Goal: Information Seeking & Learning: Understand process/instructions

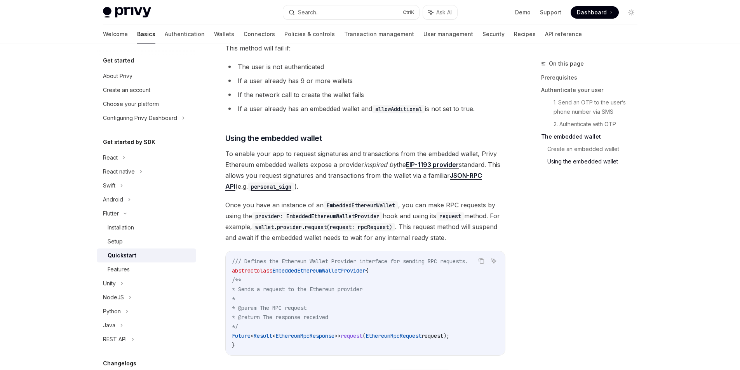
scroll to position [1165, 0]
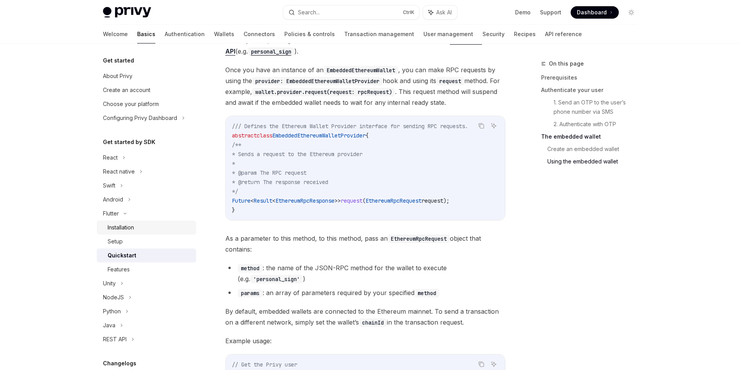
click at [118, 229] on div "Installation" at bounding box center [121, 227] width 26 height 9
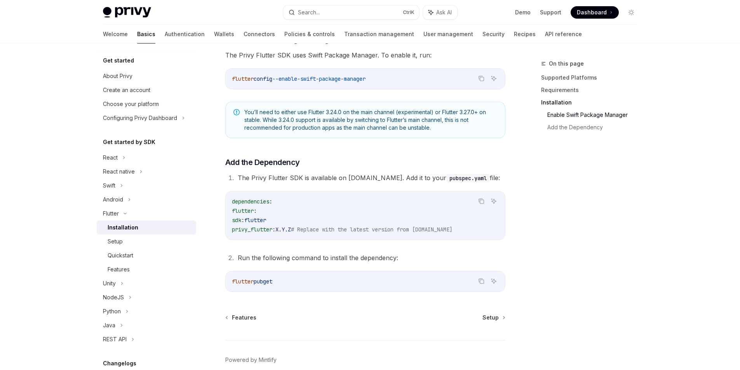
scroll to position [286, 0]
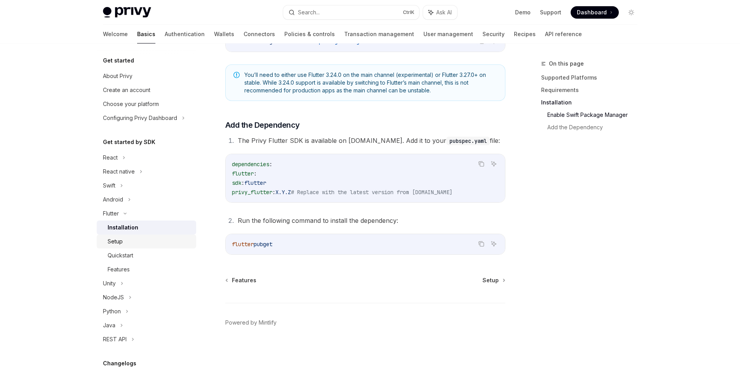
click at [129, 241] on div "Setup" at bounding box center [150, 241] width 84 height 9
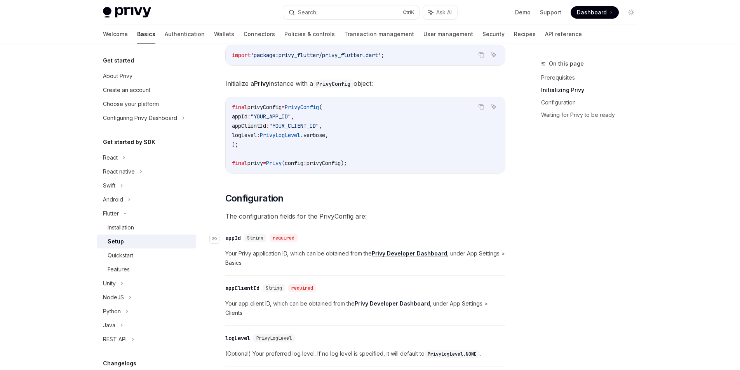
scroll to position [194, 0]
click at [160, 257] on div "Quickstart" at bounding box center [150, 255] width 84 height 9
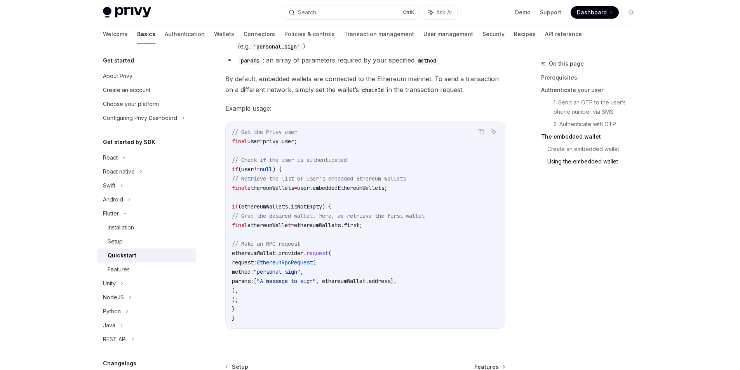
scroll to position [1398, 0]
click at [142, 265] on div "Features" at bounding box center [150, 269] width 84 height 9
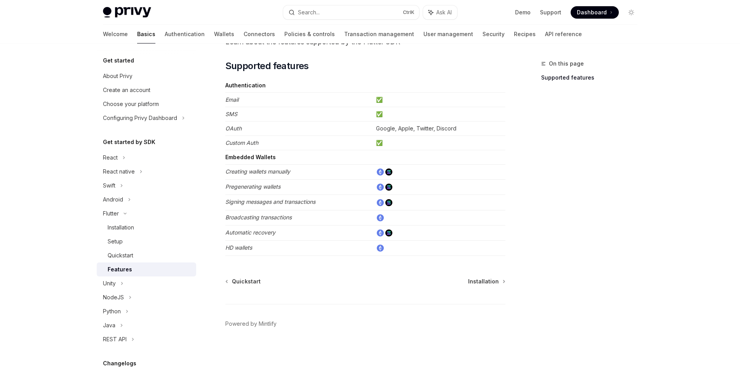
scroll to position [53, 0]
click at [113, 230] on div "Installation" at bounding box center [121, 227] width 26 height 9
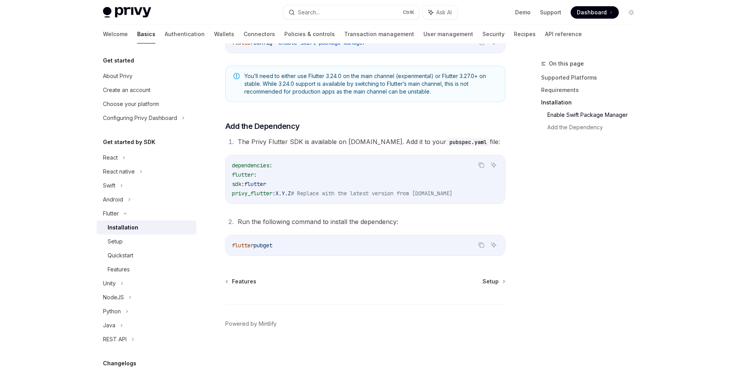
scroll to position [286, 0]
click at [117, 238] on div "Setup" at bounding box center [115, 241] width 15 height 9
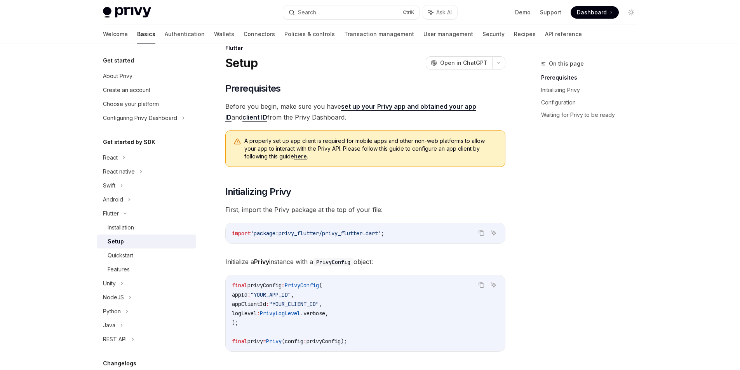
scroll to position [233, 0]
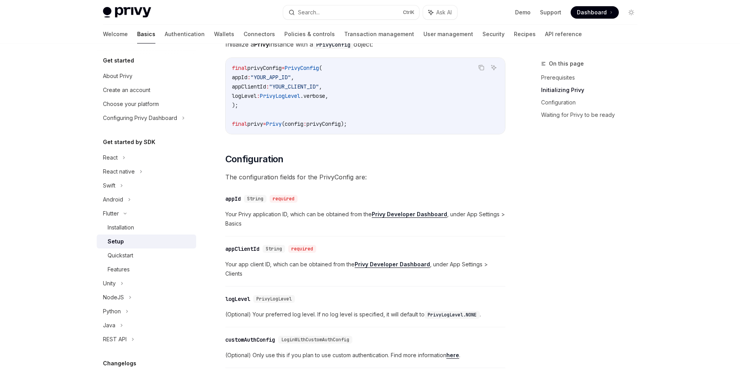
type textarea "*"
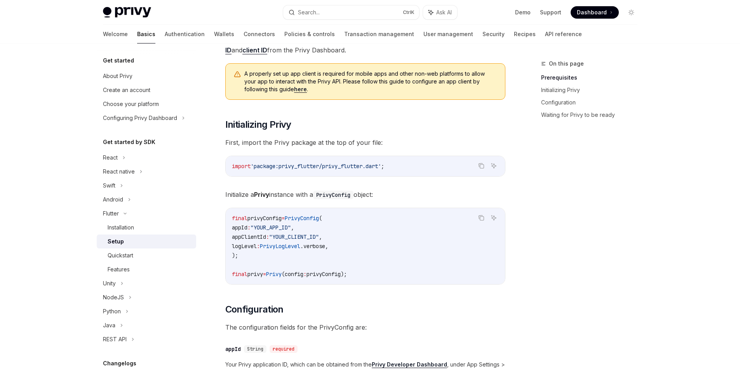
scroll to position [117, 0]
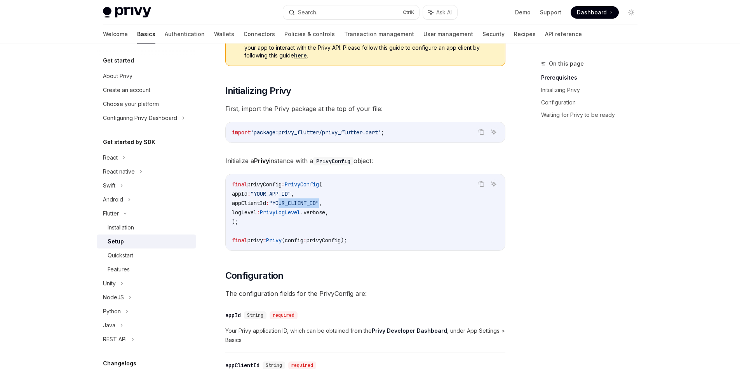
drag, startPoint x: 289, startPoint y: 203, endPoint x: 329, endPoint y: 205, distance: 40.8
click at [319, 205] on span ""YOUR_CLIENT_ID"" at bounding box center [294, 203] width 50 height 7
click at [288, 194] on span ""YOUR_APP_ID"" at bounding box center [271, 193] width 40 height 7
click at [289, 201] on span ""YOUR_CLIENT_ID"" at bounding box center [294, 203] width 50 height 7
click at [299, 202] on span ""YOUR_CLIENT_ID"" at bounding box center [294, 203] width 50 height 7
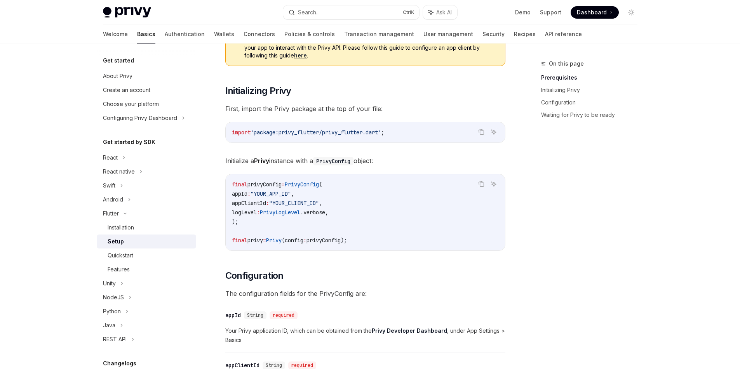
click at [306, 205] on span ""YOUR_CLIENT_ID"" at bounding box center [294, 203] width 50 height 7
click at [319, 206] on span ""YOUR_CLIENT_ID"" at bounding box center [294, 203] width 50 height 7
click at [333, 207] on code "final privyConfig = PrivyConfig ( appId : "YOUR_APP_ID" , appClientId : "YOUR_C…" at bounding box center [365, 212] width 267 height 65
drag, startPoint x: 328, startPoint y: 200, endPoint x: 298, endPoint y: 204, distance: 30.3
click at [298, 204] on span ""YOUR_CLIENT_ID"" at bounding box center [294, 203] width 50 height 7
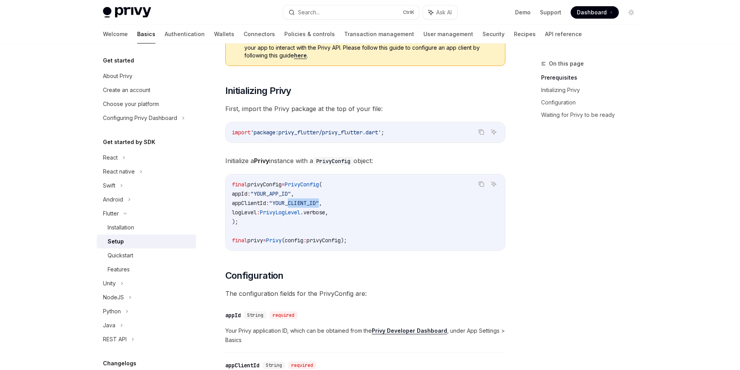
drag, startPoint x: 255, startPoint y: 193, endPoint x: 239, endPoint y: 194, distance: 16.0
click at [239, 194] on span "appId : "YOUR_APP_ID" ," at bounding box center [263, 193] width 62 height 7
copy span "appId"
drag, startPoint x: 273, startPoint y: 203, endPoint x: 238, endPoint y: 203, distance: 35.0
click at [238, 203] on span "appClientId" at bounding box center [249, 203] width 34 height 7
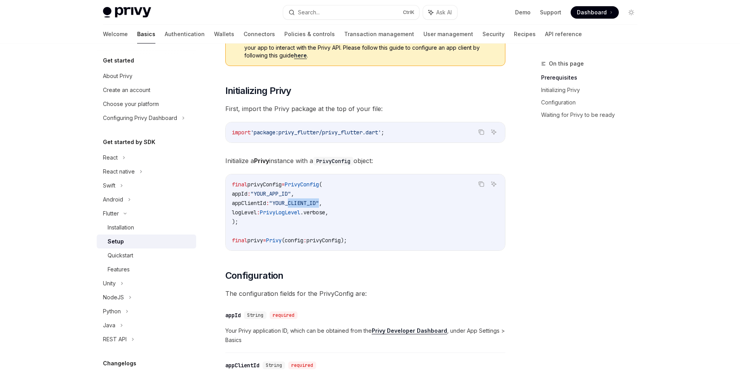
copy span "appClientId"
click at [337, 205] on code "final privyConfig = PrivyConfig ( appId : "YOUR_APP_ID" , appClientId : "YOUR_C…" at bounding box center [365, 212] width 267 height 65
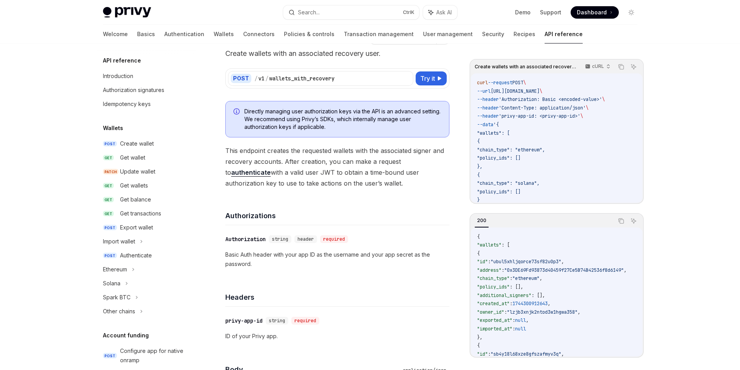
scroll to position [78, 0]
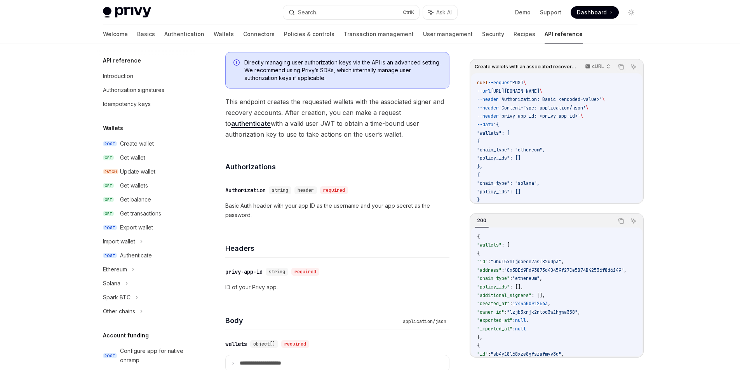
drag, startPoint x: 564, startPoint y: 91, endPoint x: 499, endPoint y: 92, distance: 64.9
click at [499, 92] on span "https://api.privy.io/v1/wallets_with_recovery" at bounding box center [515, 91] width 49 height 6
copy span "https://api.privy.io/v1"
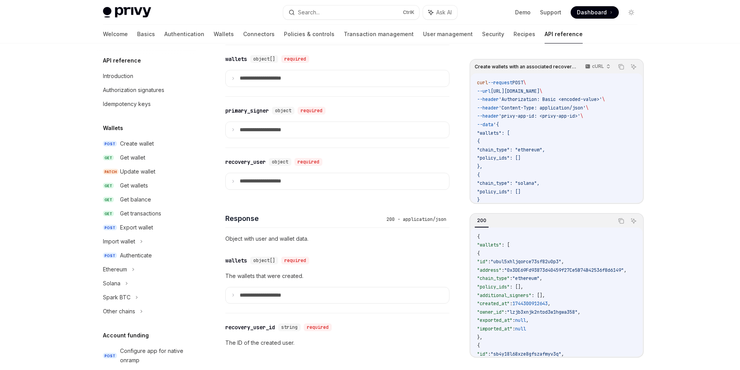
scroll to position [311, 0]
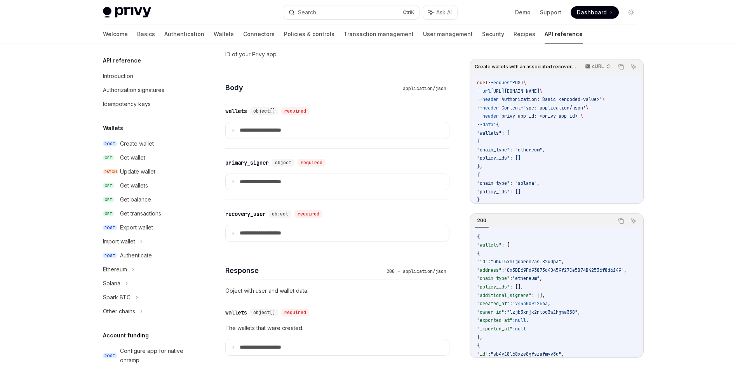
drag, startPoint x: 597, startPoint y: 107, endPoint x: 508, endPoint y: 108, distance: 88.9
click at [508, 108] on span "--header 'Content-Type: application/json' \" at bounding box center [532, 108] width 111 height 6
copy span "'Content-Type: application/json'"
drag, startPoint x: 589, startPoint y: 116, endPoint x: 511, endPoint y: 115, distance: 77.7
click at [511, 115] on span "'privy-app-id: <privy-app-id>'" at bounding box center [540, 116] width 82 height 6
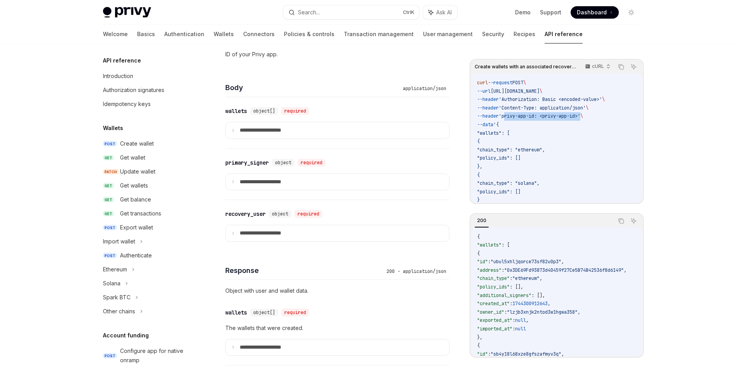
copy span "privy-app-id: <privy-app-id>"
drag, startPoint x: 612, startPoint y: 97, endPoint x: 512, endPoint y: 100, distance: 100.2
click at [512, 100] on span "'Authorization: Basic <encoded-value>'" at bounding box center [550, 99] width 103 height 6
copy span "Authorization: Basic <encoded-value>"
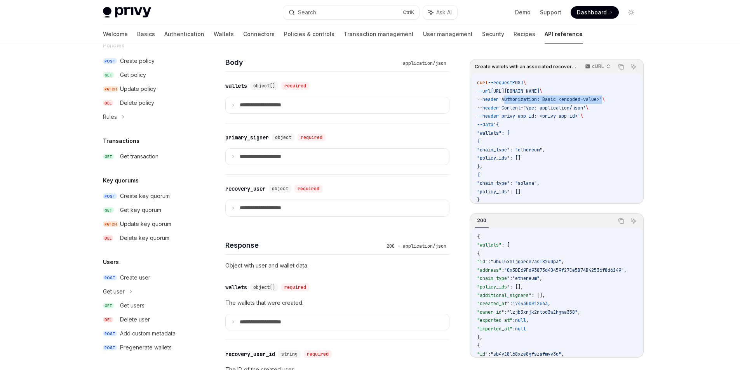
scroll to position [350, 0]
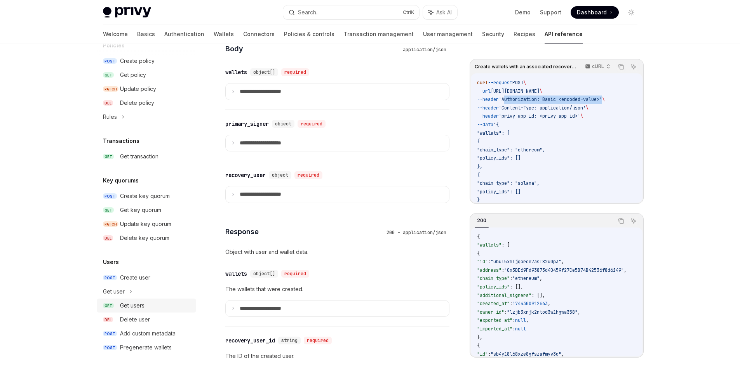
click at [142, 304] on div "Get users" at bounding box center [132, 305] width 24 height 9
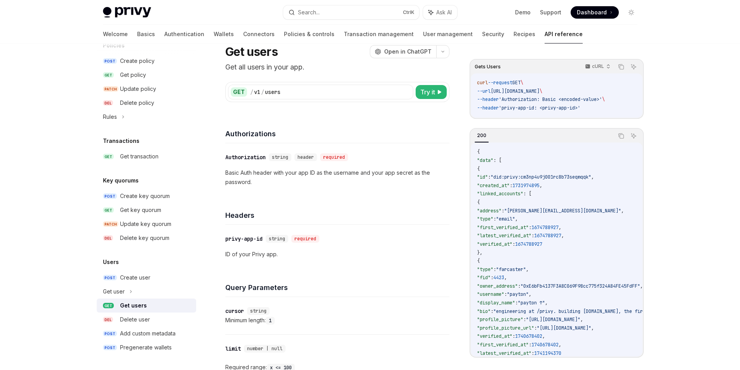
scroll to position [39, 0]
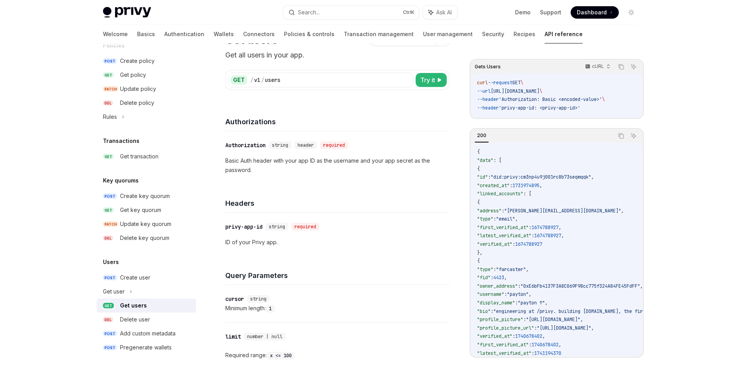
drag, startPoint x: 345, startPoint y: 165, endPoint x: 341, endPoint y: 167, distance: 4.7
click at [345, 166] on p "Basic Auth header with your app ID as the username and your app secret as the p…" at bounding box center [337, 165] width 224 height 19
drag, startPoint x: 258, startPoint y: 167, endPoint x: 332, endPoint y: 162, distance: 74.0
click at [332, 162] on p "Basic Auth header with your app ID as the username and your app secret as the p…" at bounding box center [337, 165] width 224 height 19
click at [334, 169] on p "Basic Auth header with your app ID as the username and your app secret as the p…" at bounding box center [337, 165] width 224 height 19
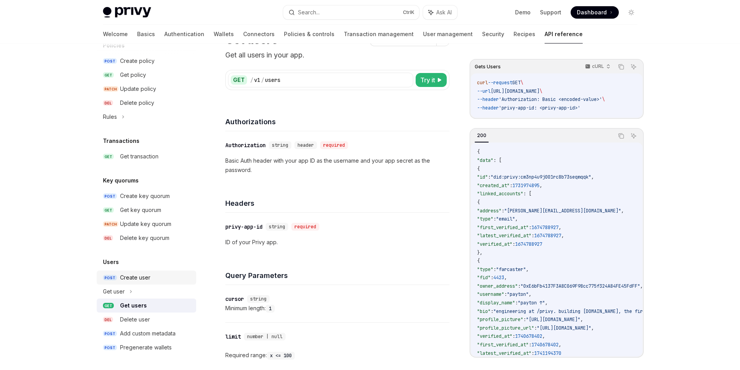
click at [126, 276] on div "Create user" at bounding box center [135, 277] width 30 height 9
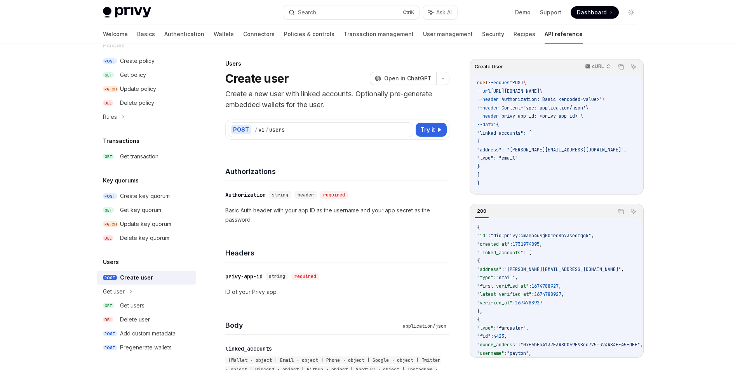
scroll to position [39, 0]
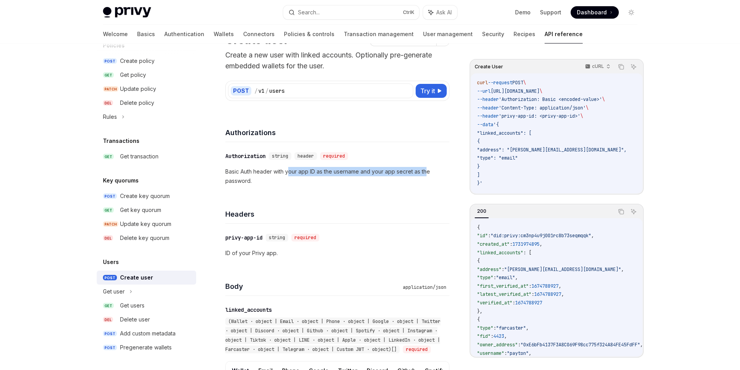
drag, startPoint x: 288, startPoint y: 171, endPoint x: 427, endPoint y: 166, distance: 138.7
click at [427, 166] on div "​ Authorization string header required Basic Auth header with your app ID as th…" at bounding box center [337, 168] width 224 height 53
click at [276, 176] on p "Basic Auth header with your app ID as the username and your app secret as the p…" at bounding box center [337, 176] width 224 height 19
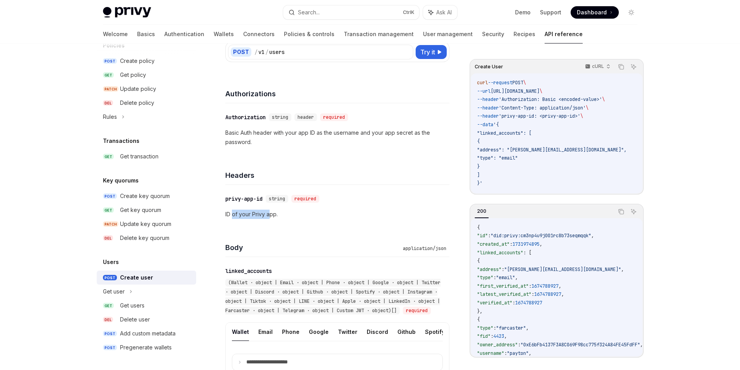
drag, startPoint x: 232, startPoint y: 214, endPoint x: 269, endPoint y: 214, distance: 36.9
click at [268, 214] on p "ID of your Privy app." at bounding box center [337, 214] width 224 height 9
click at [271, 216] on p "ID of your Privy app." at bounding box center [337, 214] width 224 height 9
click at [273, 216] on p "ID of your Privy app." at bounding box center [337, 214] width 224 height 9
drag, startPoint x: 244, startPoint y: 216, endPoint x: 225, endPoint y: 216, distance: 18.3
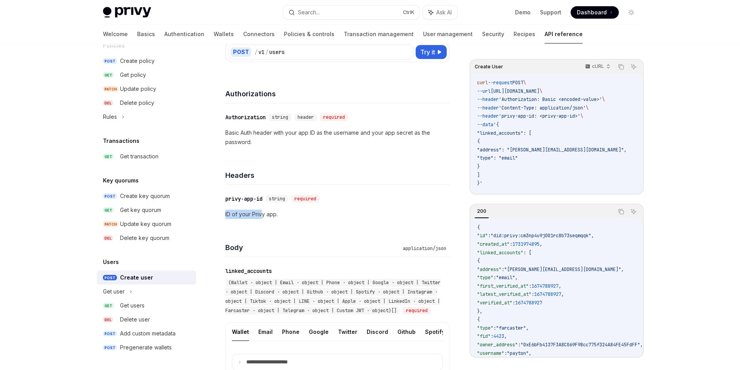
click at [225, 216] on p "ID of your Privy app." at bounding box center [337, 214] width 224 height 9
click at [261, 219] on p "ID of your Privy app." at bounding box center [337, 214] width 224 height 9
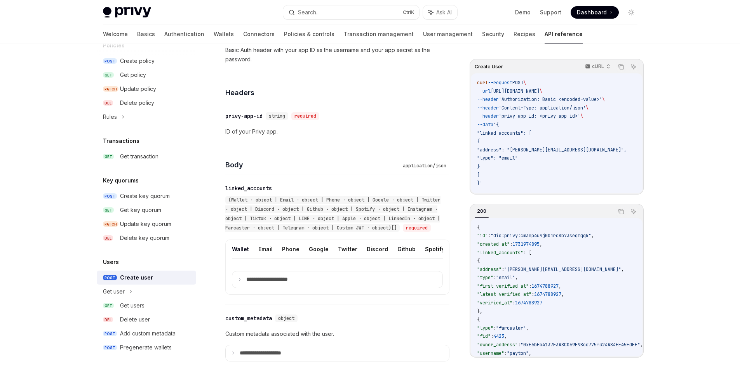
scroll to position [194, 0]
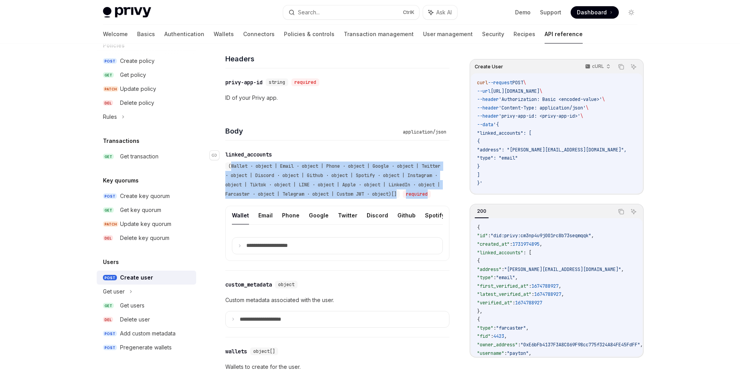
drag, startPoint x: 273, startPoint y: 205, endPoint x: 230, endPoint y: 169, distance: 56.7
click at [230, 169] on div "(Wallet · object | Email · object | Phone · object | Google · object | Twitter …" at bounding box center [333, 180] width 216 height 37
click at [275, 199] on div "(Wallet · object | Email · object | Phone · object | Google · object | Twitter …" at bounding box center [333, 180] width 216 height 37
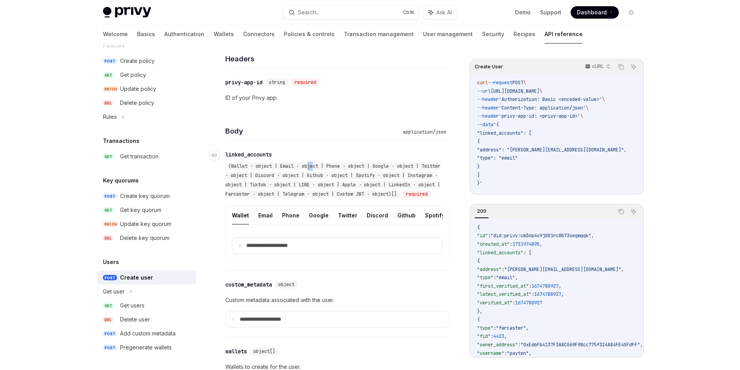
click at [315, 167] on span "(Wallet · object | Email · object | Phone · object | Google · object | Twitter …" at bounding box center [332, 180] width 215 height 34
drag, startPoint x: 357, startPoint y: 166, endPoint x: 378, endPoint y: 166, distance: 21.8
click at [376, 166] on span "(Wallet · object | Email · object | Phone · object | Google · object | Twitter …" at bounding box center [332, 180] width 215 height 34
drag, startPoint x: 401, startPoint y: 167, endPoint x: 412, endPoint y: 165, distance: 11.5
click at [412, 165] on span "(Wallet · object | Email · object | Phone · object | Google · object | Twitter …" at bounding box center [332, 180] width 215 height 34
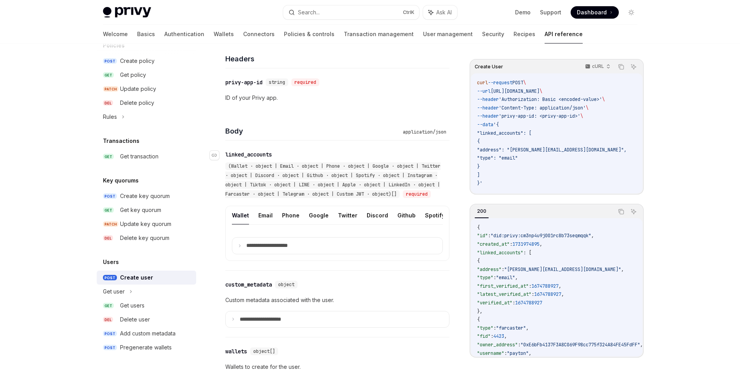
click at [426, 165] on span "(Wallet · object | Email · object | Phone · object | Google · object | Twitter …" at bounding box center [332, 180] width 215 height 34
drag, startPoint x: 365, startPoint y: 189, endPoint x: 355, endPoint y: 189, distance: 10.5
click at [362, 189] on div "(Wallet · object | Email · object | Phone · object | Google · object | Twitter …" at bounding box center [333, 180] width 216 height 37
click at [403, 198] on div "required" at bounding box center [417, 194] width 28 height 8
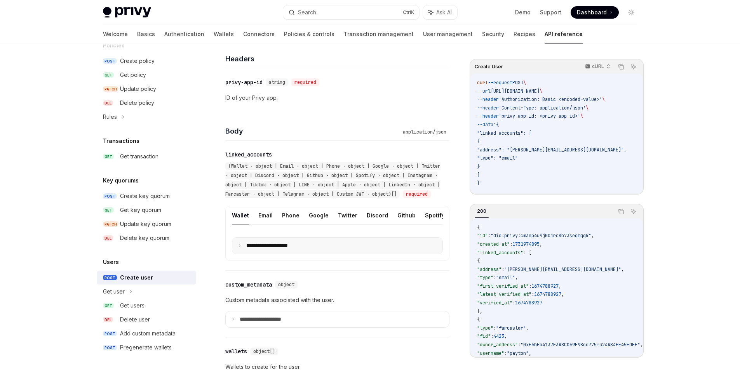
click at [239, 248] on icon at bounding box center [240, 246] width 4 height 4
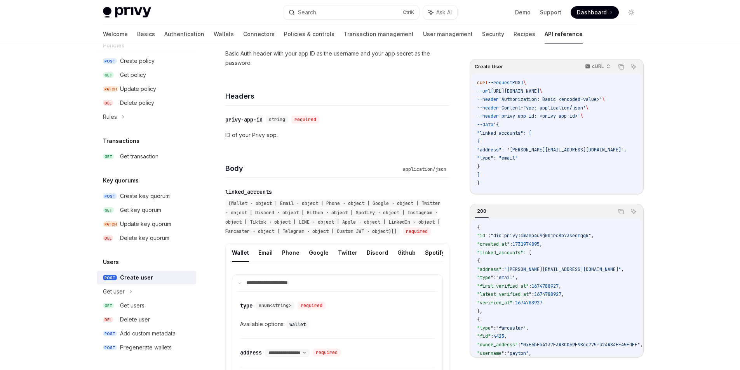
scroll to position [155, 0]
click at [236, 293] on summary "**********" at bounding box center [337, 285] width 210 height 16
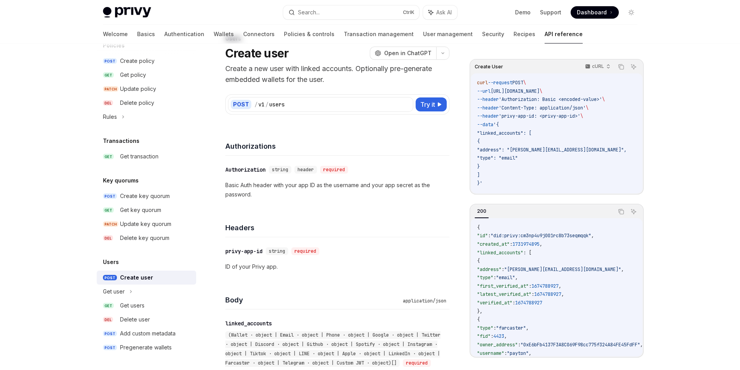
scroll to position [78, 0]
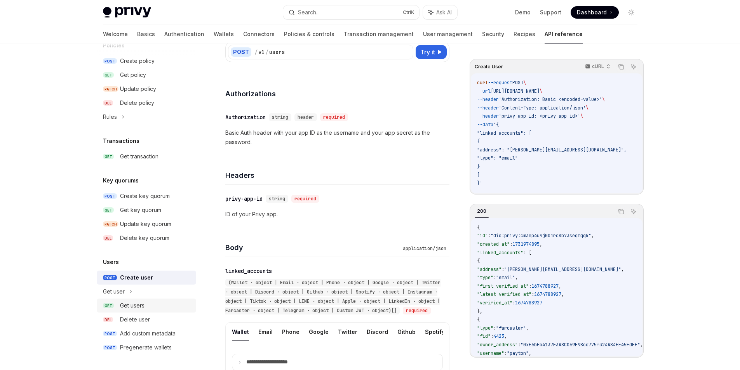
click at [120, 299] on link "GET Get users" at bounding box center [146, 306] width 99 height 14
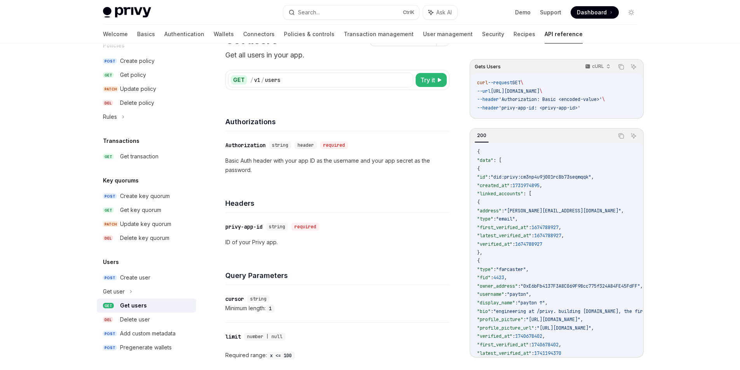
scroll to position [78, 0]
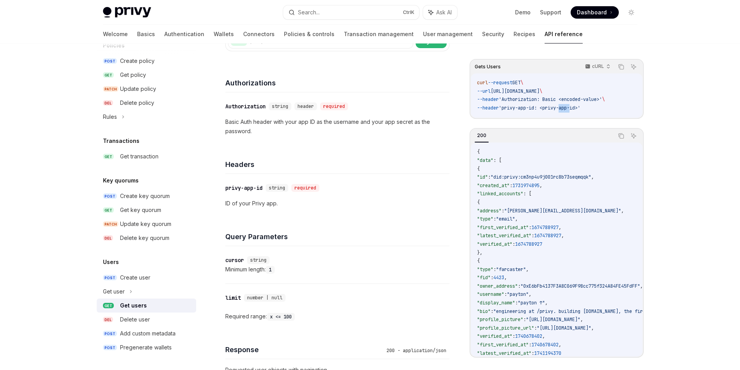
drag, startPoint x: 566, startPoint y: 111, endPoint x: 577, endPoint y: 110, distance: 10.9
click at [577, 110] on code "curl --request GET \ --url https://api.privy.io/v1/users \ --header 'Authorizat…" at bounding box center [556, 95] width 159 height 33
click at [565, 144] on div "{ "data" : [ { "id" : "did:privy:cm3np4u9j001rc8b73seqmqqk" , "created_at" : 17…" at bounding box center [557, 250] width 172 height 214
drag, startPoint x: 541, startPoint y: 177, endPoint x: 513, endPoint y: 179, distance: 28.0
click at [513, 179] on span ""did:privy:cm3np4u9j001rc8b73seqmqqk"" at bounding box center [541, 177] width 101 height 6
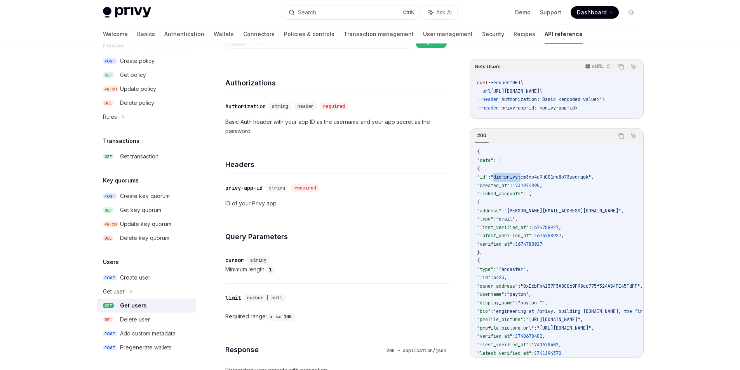
copy span "did:privy:"
click at [397, 155] on div "Headers" at bounding box center [337, 159] width 224 height 29
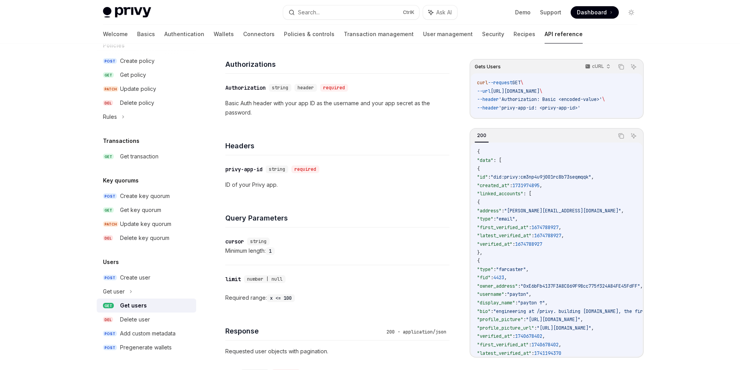
scroll to position [117, 0]
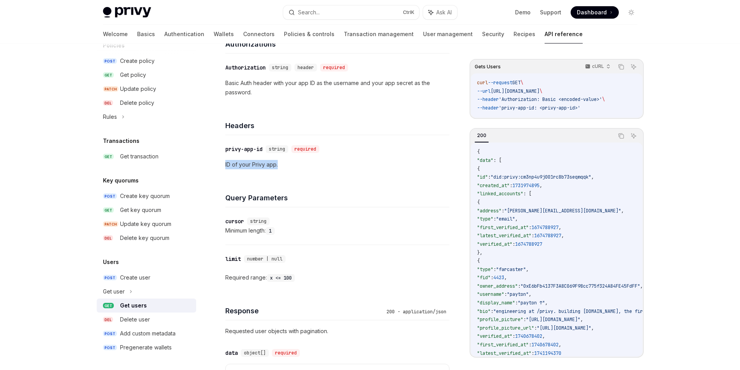
drag, startPoint x: 280, startPoint y: 166, endPoint x: 224, endPoint y: 168, distance: 55.6
click at [224, 168] on div "Users Get users OpenAI Open in ChatGPT Get all users in your app. OpenAI Open i…" at bounding box center [264, 239] width 373 height 592
click at [246, 169] on p "ID of your Privy app." at bounding box center [337, 164] width 224 height 9
drag, startPoint x: 544, startPoint y: 107, endPoint x: 537, endPoint y: 107, distance: 7.0
click at [537, 107] on span "'privy-app-id: <privy-app-id>'" at bounding box center [540, 108] width 82 height 6
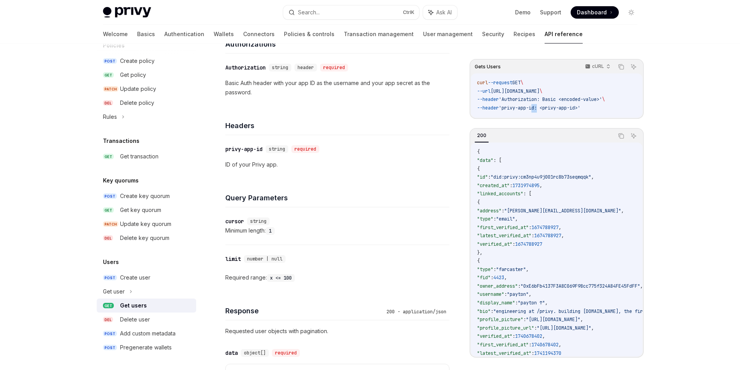
click at [537, 107] on span "'privy-app-id: <privy-app-id>'" at bounding box center [540, 108] width 82 height 6
drag, startPoint x: 543, startPoint y: 107, endPoint x: 511, endPoint y: 111, distance: 32.9
click at [511, 111] on span "'privy-app-id: <privy-app-id>'" at bounding box center [540, 108] width 82 height 6
copy span "privy-app-id"
drag, startPoint x: 545, startPoint y: 97, endPoint x: 510, endPoint y: 100, distance: 35.1
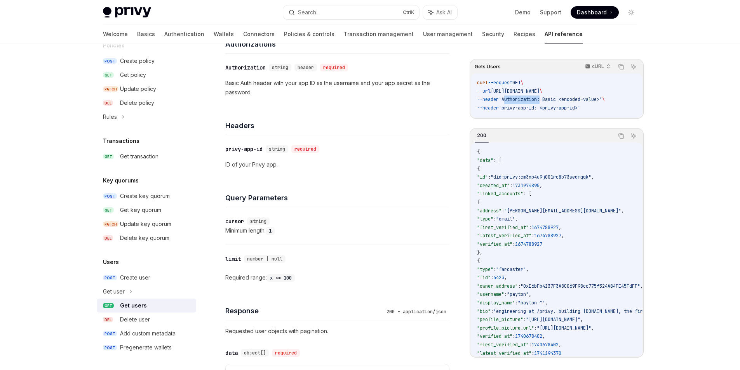
click at [510, 100] on span "'Authorization: Basic <encoded-value>'" at bounding box center [550, 99] width 103 height 6
copy span "Authorization"
drag, startPoint x: 560, startPoint y: 100, endPoint x: 552, endPoint y: 101, distance: 7.5
click at [552, 101] on span "'Authorization: Basic <encoded-value>'" at bounding box center [550, 99] width 103 height 6
copy span "Basic"
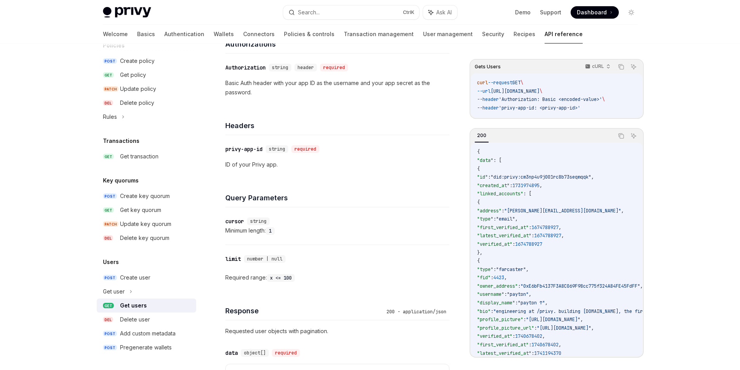
click at [583, 121] on div "Gets Users cURL Copy Ask AI curl --request GET \ --url https://api.privy.io/v1/…" at bounding box center [557, 208] width 174 height 299
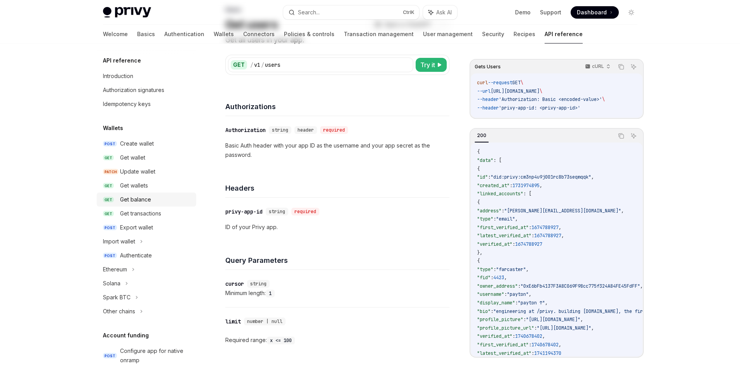
scroll to position [0, 0]
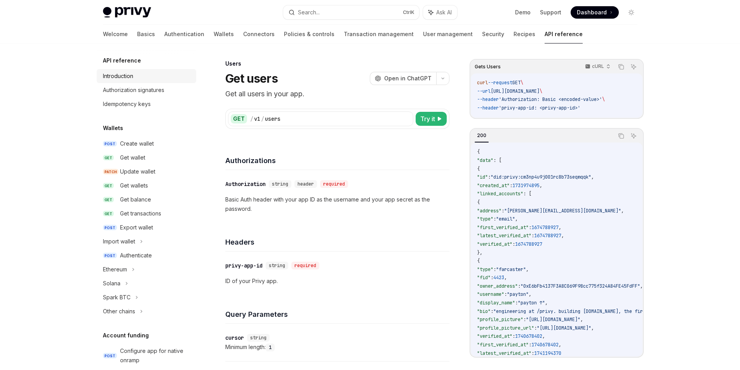
click at [141, 81] on link "Introduction" at bounding box center [146, 76] width 99 height 14
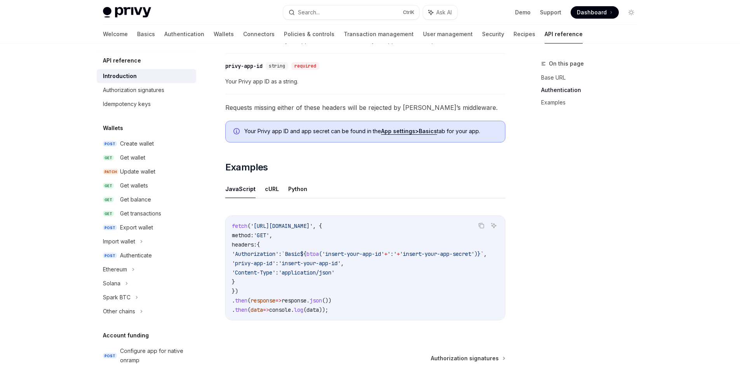
scroll to position [455, 0]
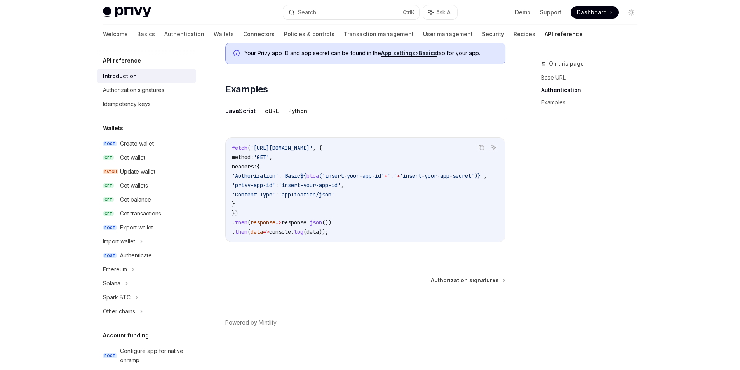
drag, startPoint x: 368, startPoint y: 189, endPoint x: 296, endPoint y: 193, distance: 71.9
click at [296, 193] on code "fetch ( 'https://api.privy.io/v1/wallets' , { method: 'GET' , headers: { 'Autho…" at bounding box center [368, 189] width 273 height 93
click at [361, 193] on code "fetch ( 'https://api.privy.io/v1/wallets' , { method: 'GET' , headers: { 'Autho…" at bounding box center [368, 189] width 273 height 93
click at [376, 184] on code "fetch ( 'https://api.privy.io/v1/wallets' , { method: 'GET' , headers: { 'Autho…" at bounding box center [368, 189] width 273 height 93
click at [339, 185] on span "'insert-your-app-id'" at bounding box center [309, 185] width 62 height 7
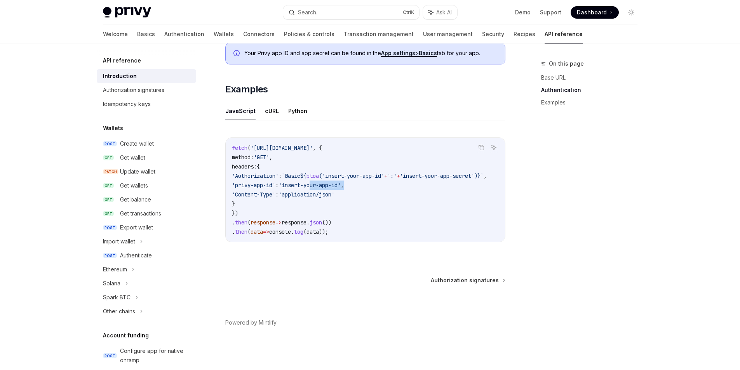
drag, startPoint x: 369, startPoint y: 185, endPoint x: 327, endPoint y: 185, distance: 42.3
click at [327, 185] on code "fetch ( 'https://api.privy.io/v1/wallets' , { method: 'GET' , headers: { 'Autho…" at bounding box center [368, 189] width 273 height 93
click at [398, 186] on code "fetch ( 'https://api.privy.io/v1/wallets' , { method: 'GET' , headers: { 'Autho…" at bounding box center [368, 189] width 273 height 93
drag, startPoint x: 278, startPoint y: 174, endPoint x: 479, endPoint y: 172, distance: 201.2
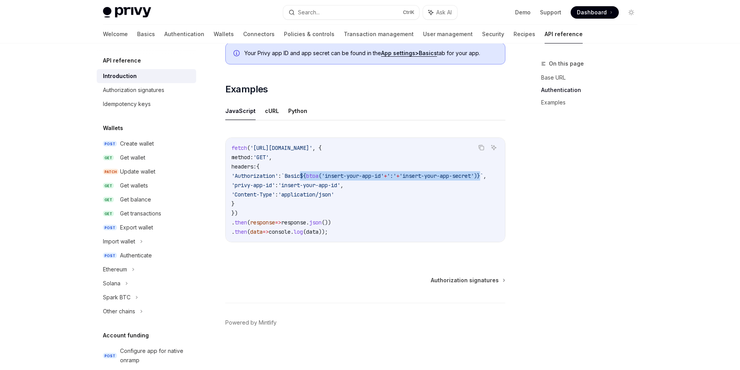
click at [479, 172] on span "'Authorization' : `Basic ${ btoa ( 'insert-your-app-id' + ':' + 'insert-your-ap…" at bounding box center [358, 175] width 255 height 7
copy span "${ btoa ( 'insert-your-app-id' + ':' + 'insert-your-app-secret' ) }"
drag, startPoint x: 336, startPoint y: 257, endPoint x: 336, endPoint y: 253, distance: 3.9
drag, startPoint x: 326, startPoint y: 242, endPoint x: 278, endPoint y: 250, distance: 48.3
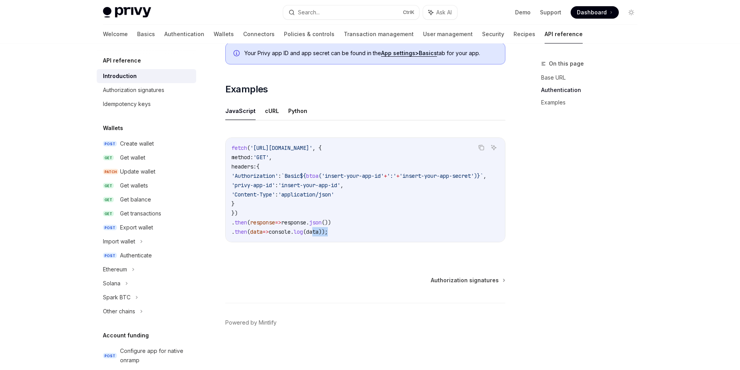
click at [278, 250] on div "Copy Ask AI fetch ( 'https://api.privy.io/v1/wallets' , { method: 'GET' , heade…" at bounding box center [365, 192] width 280 height 125
click at [280, 251] on div "Copy Ask AI fetch ( 'https://api.privy.io/v1/wallets' , { method: 'GET' , heade…" at bounding box center [365, 192] width 280 height 125
click at [267, 109] on button "cURL" at bounding box center [272, 111] width 14 height 18
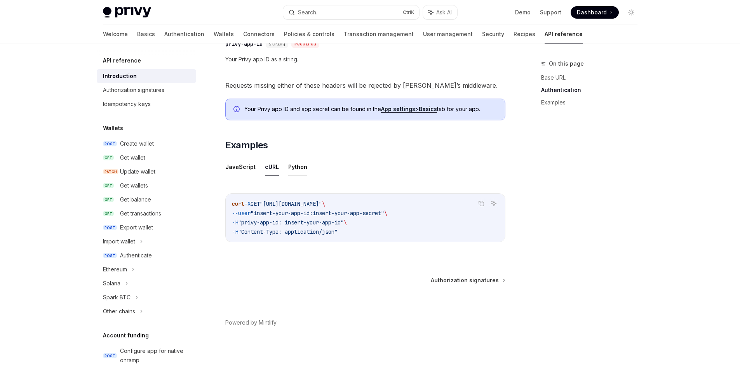
click at [292, 167] on button "Python" at bounding box center [297, 167] width 19 height 18
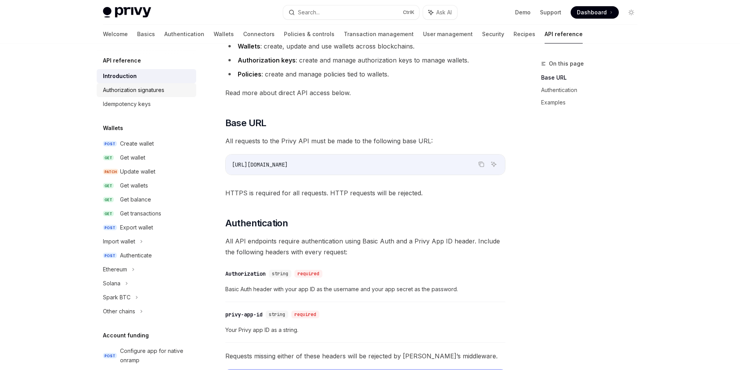
scroll to position [155, 0]
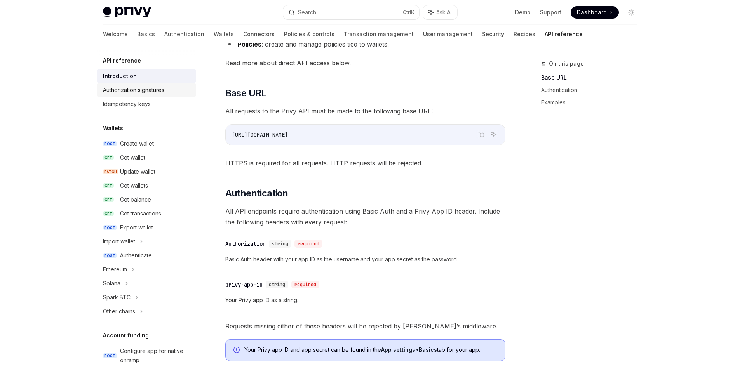
click at [140, 94] on div "Authorization signatures" at bounding box center [133, 89] width 61 height 9
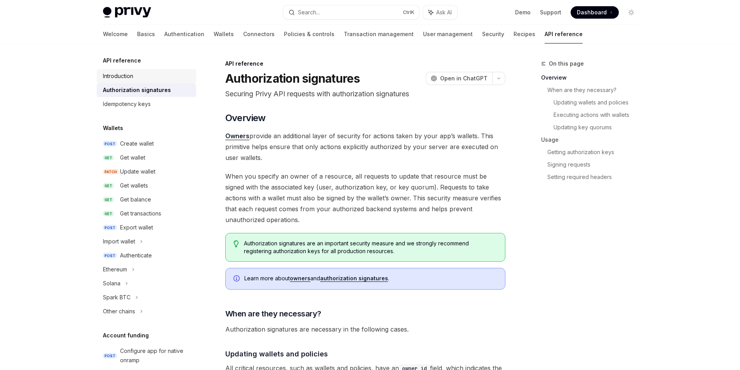
click at [143, 76] on div "Introduction" at bounding box center [147, 75] width 89 height 9
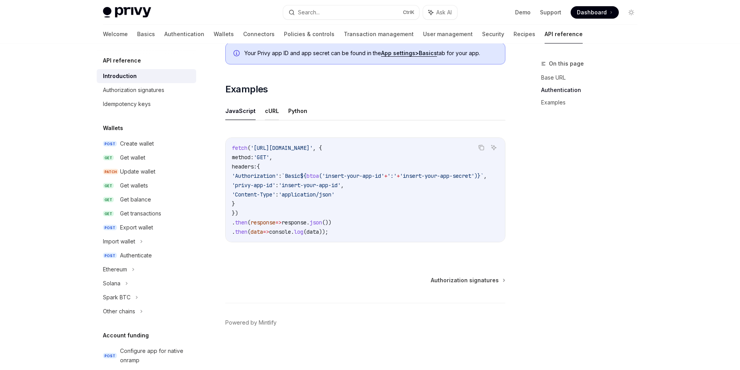
click at [265, 107] on button "cURL" at bounding box center [272, 111] width 14 height 18
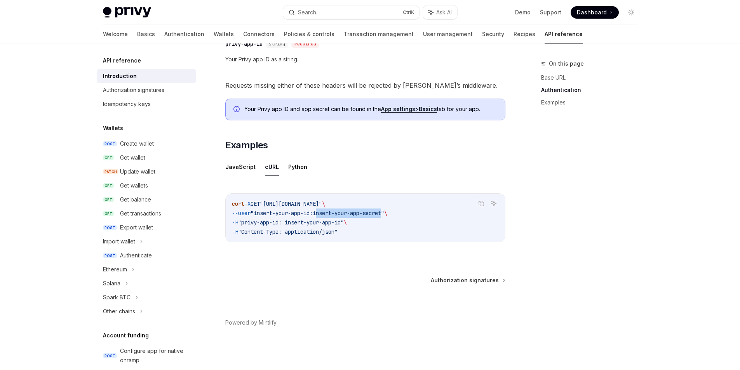
drag, startPoint x: 328, startPoint y: 214, endPoint x: 393, endPoint y: 214, distance: 65.6
click at [384, 214] on span ""insert-your-app-id:insert-your-app-secret"" at bounding box center [318, 213] width 134 height 7
click at [374, 218] on code "curl -X GET "https://api.privy.io/v1/wallets" \ --user "insert-your-app-id:inse…" at bounding box center [365, 217] width 267 height 37
drag, startPoint x: 271, startPoint y: 215, endPoint x: 323, endPoint y: 214, distance: 51.7
click at [323, 214] on span ""insert-your-app-id:insert-your-app-secret"" at bounding box center [318, 213] width 134 height 7
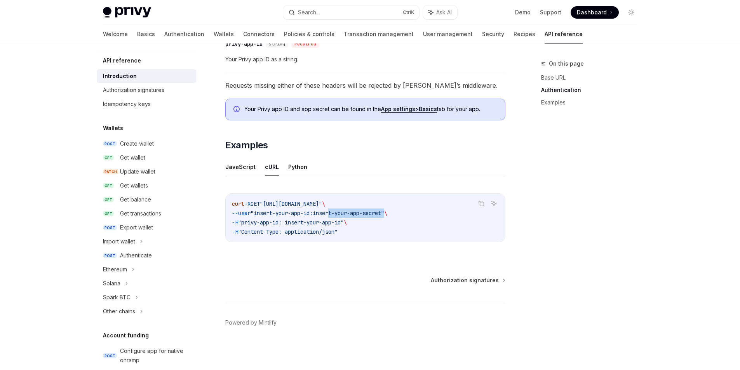
drag, startPoint x: 338, startPoint y: 210, endPoint x: 398, endPoint y: 216, distance: 60.1
click at [384, 216] on span ""insert-your-app-id:insert-your-app-secret"" at bounding box center [318, 213] width 134 height 7
drag, startPoint x: 277, startPoint y: 223, endPoint x: 284, endPoint y: 223, distance: 6.6
click at [284, 223] on span ""privy-app-id: insert-your-app-id"" at bounding box center [291, 222] width 106 height 7
drag, startPoint x: 307, startPoint y: 224, endPoint x: 330, endPoint y: 223, distance: 23.3
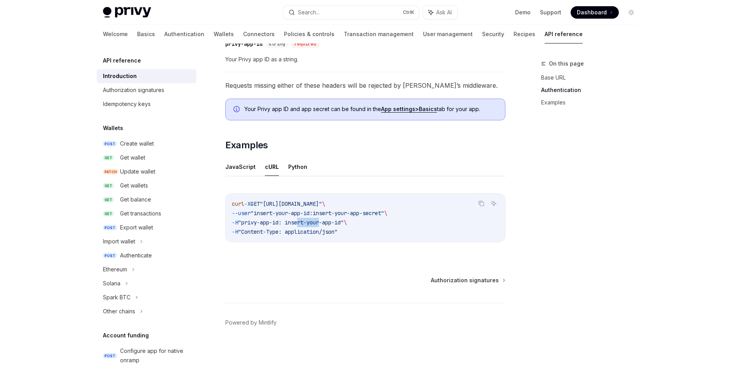
click at [330, 223] on span ""privy-app-id: insert-your-app-id"" at bounding box center [291, 222] width 106 height 7
click at [320, 223] on span ""privy-app-id: insert-your-app-id"" at bounding box center [291, 222] width 106 height 7
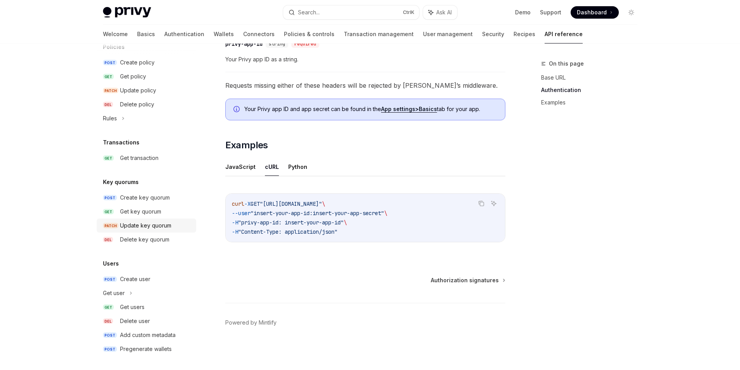
scroll to position [432, 0]
click at [141, 276] on div "Create user" at bounding box center [135, 277] width 30 height 9
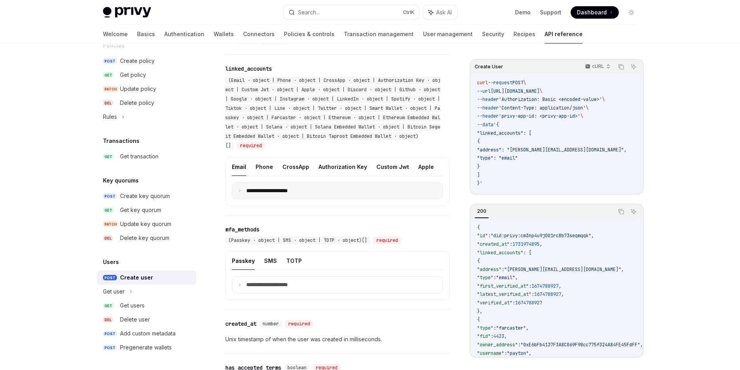
scroll to position [583, 0]
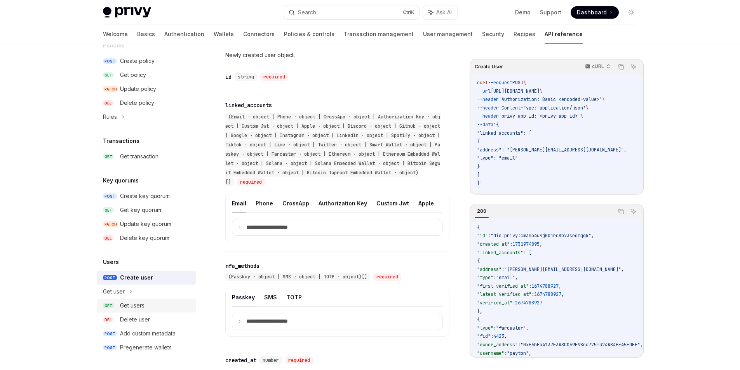
click at [141, 311] on link "GET Get users" at bounding box center [146, 306] width 99 height 14
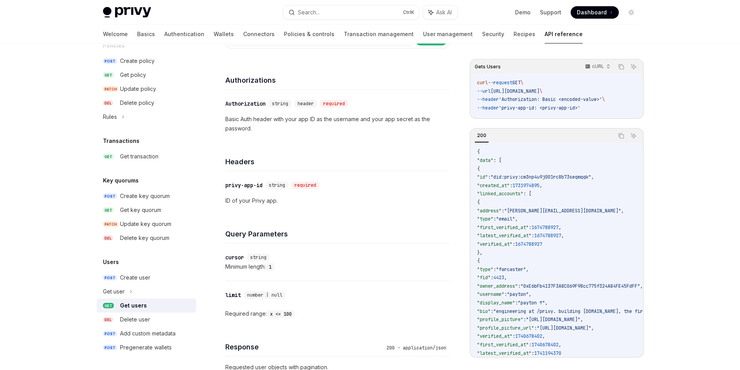
scroll to position [78, 0]
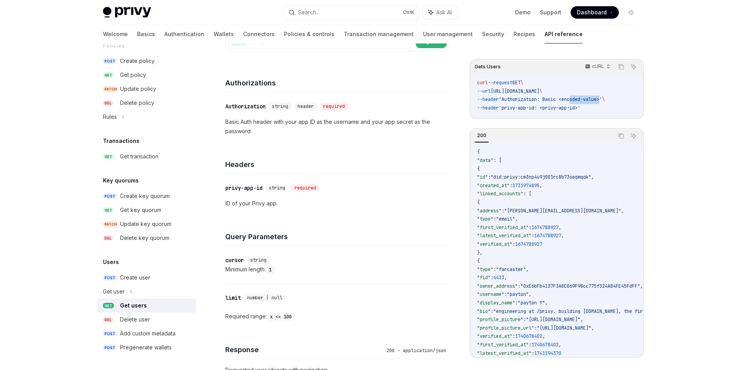
drag, startPoint x: 577, startPoint y: 100, endPoint x: 608, endPoint y: 98, distance: 31.5
click at [602, 98] on span "'Authorization: Basic <encoded-value>'" at bounding box center [550, 99] width 103 height 6
click at [602, 97] on span "'Authorization: Basic <encoded-value>'" at bounding box center [550, 99] width 103 height 6
click at [621, 68] on icon "Copy the contents from the code block" at bounding box center [621, 67] width 6 height 6
click at [309, 133] on p "Basic Auth header with your app ID as the username and your app secret as the p…" at bounding box center [337, 126] width 224 height 19
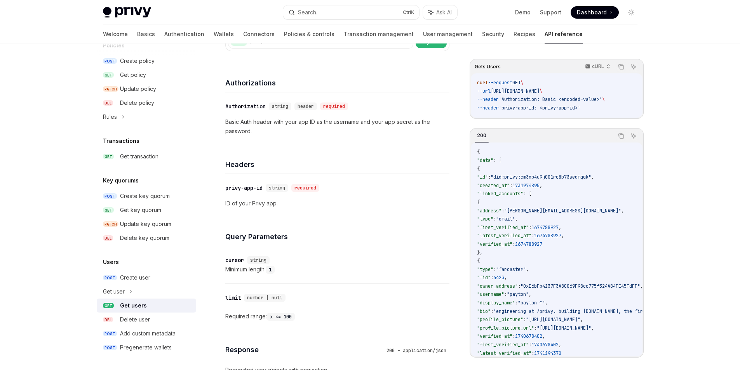
click at [264, 232] on h4 "Query Parameters" at bounding box center [337, 236] width 224 height 10
click at [254, 181] on div "​ privy-app-id string required ID of your Privy app." at bounding box center [337, 196] width 224 height 44
drag, startPoint x: 253, startPoint y: 181, endPoint x: 250, endPoint y: 184, distance: 5.2
click at [252, 181] on div "​ privy-app-id string required ID of your Privy app." at bounding box center [337, 196] width 224 height 44
click at [249, 186] on div "privy-app-id" at bounding box center [243, 188] width 37 height 8
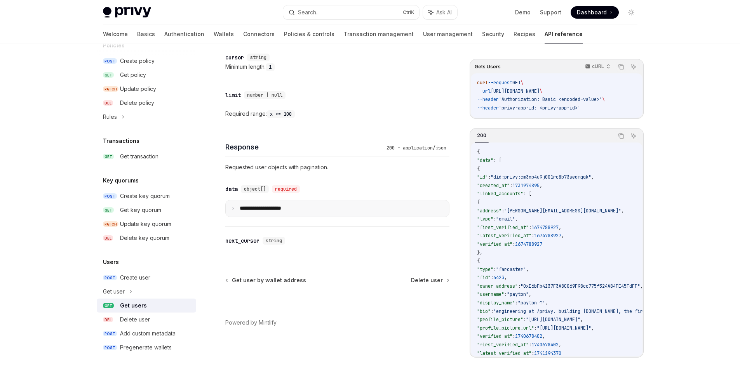
click at [233, 209] on icon at bounding box center [233, 209] width 4 height 4
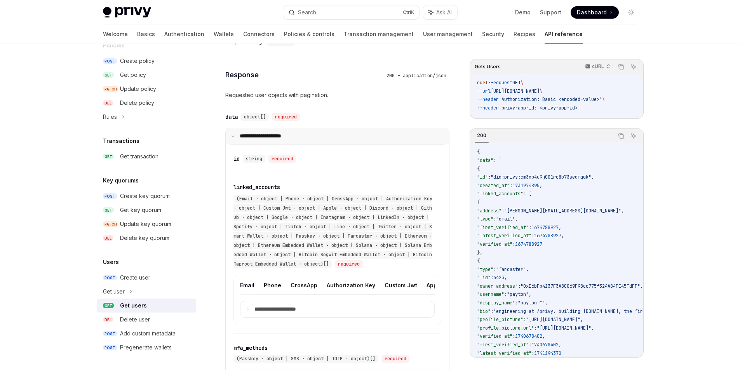
scroll to position [358, 0]
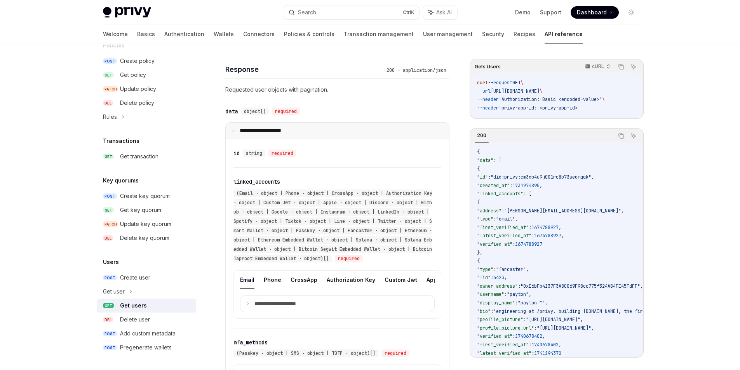
click at [232, 127] on summary "**********" at bounding box center [337, 131] width 223 height 16
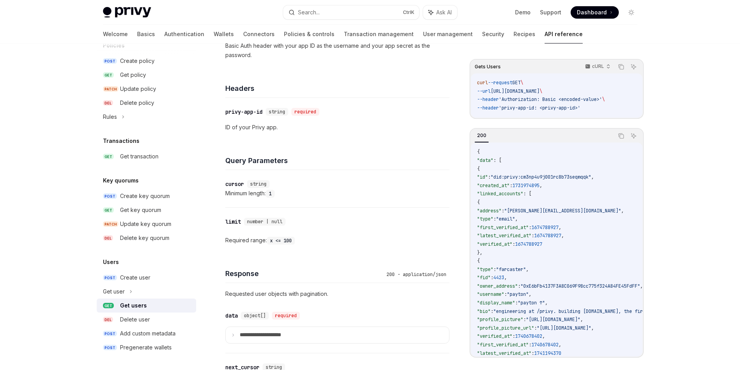
scroll to position [125, 0]
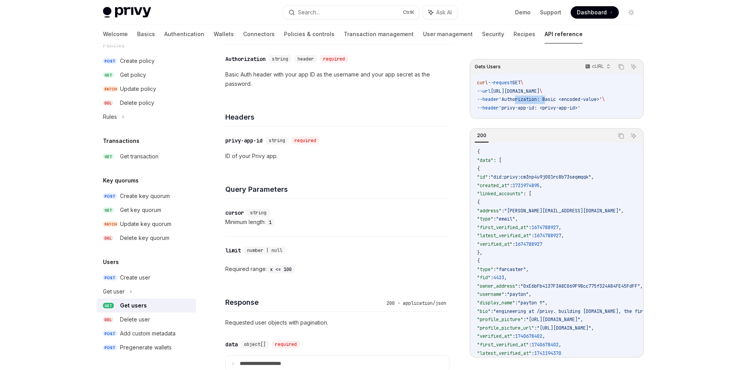
drag, startPoint x: 522, startPoint y: 98, endPoint x: 553, endPoint y: 99, distance: 31.5
click at [553, 99] on span "'Authorization: Basic <encoded-value>'" at bounding box center [550, 99] width 103 height 6
drag, startPoint x: 525, startPoint y: 110, endPoint x: 579, endPoint y: 107, distance: 54.8
click at [579, 107] on span "'privy-app-id: <privy-app-id>'" at bounding box center [540, 108] width 82 height 6
drag, startPoint x: 521, startPoint y: 96, endPoint x: 555, endPoint y: 99, distance: 34.4
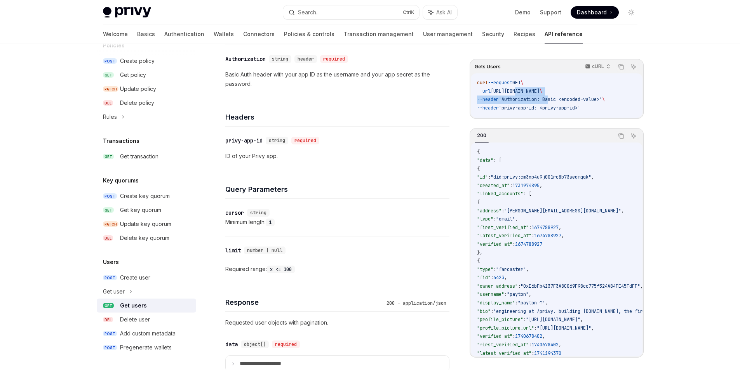
click at [555, 99] on code "curl --request GET \ --url https://api.privy.io/v1/users \ --header 'Authorizat…" at bounding box center [556, 95] width 159 height 33
click at [567, 100] on span "'Authorization: Basic <encoded-value>'" at bounding box center [550, 99] width 103 height 6
drag, startPoint x: 607, startPoint y: 100, endPoint x: 569, endPoint y: 99, distance: 38.8
click at [569, 99] on span "'Authorization: Basic <encoded-value>'" at bounding box center [550, 99] width 103 height 6
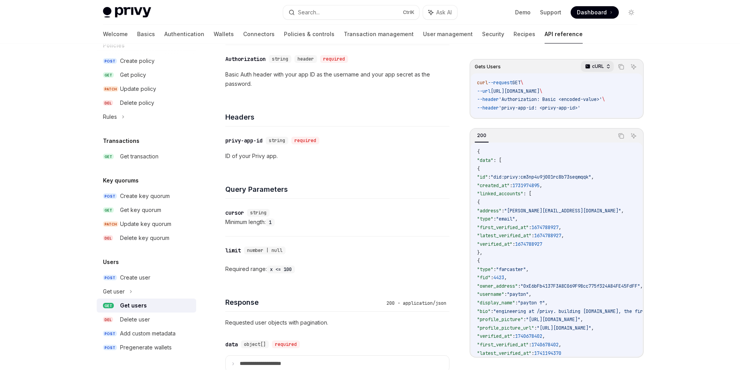
click at [603, 68] on p "cURL" at bounding box center [598, 66] width 12 height 6
click at [581, 112] on div "Javascript" at bounding box center [580, 113] width 40 height 6
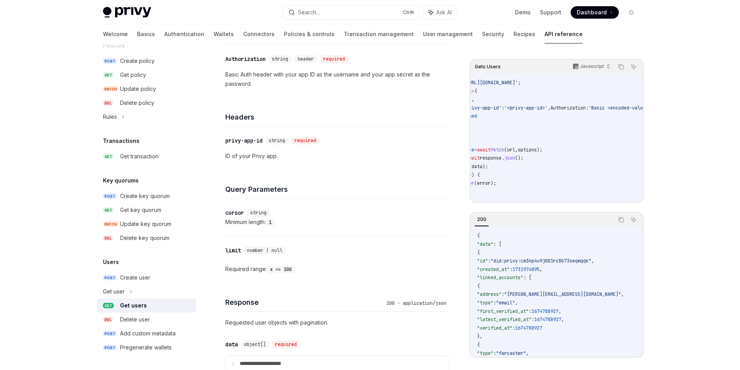
scroll to position [0, 0]
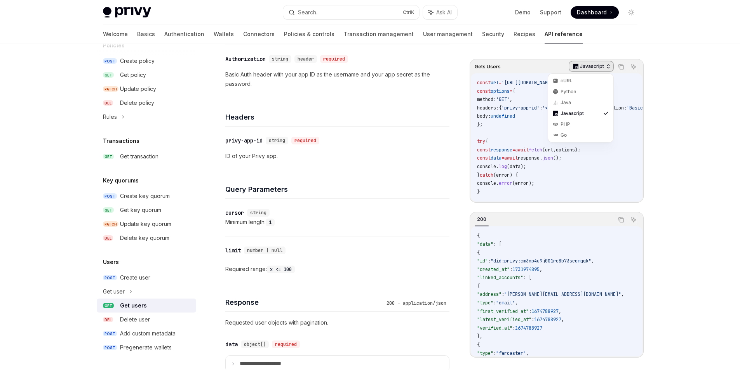
click at [597, 69] on p "Javascript" at bounding box center [592, 66] width 24 height 6
click at [588, 77] on div "cURL" at bounding box center [581, 80] width 62 height 11
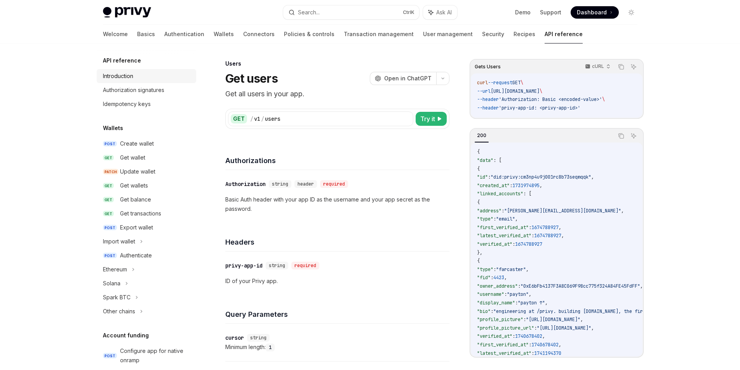
click at [133, 73] on div "Introduction" at bounding box center [118, 75] width 30 height 9
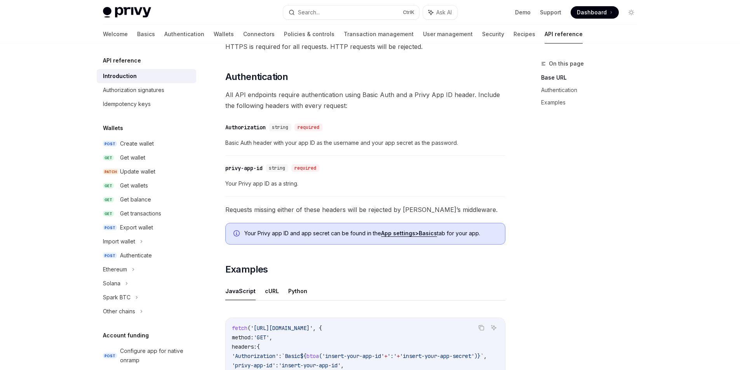
scroll to position [233, 0]
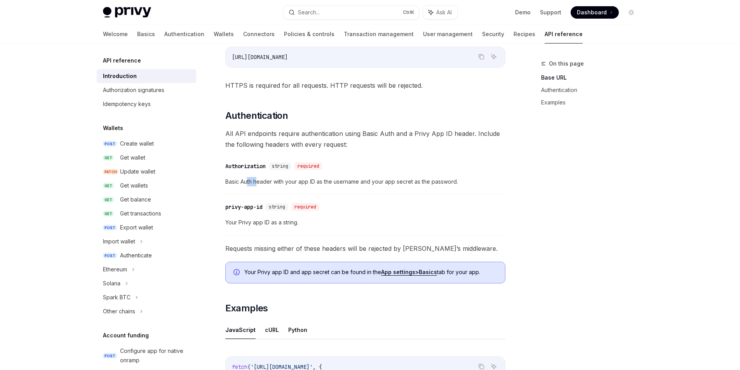
drag, startPoint x: 249, startPoint y: 185, endPoint x: 256, endPoint y: 186, distance: 7.4
click at [256, 186] on span "Basic Auth header with your app ID as the username and your app secret as the p…" at bounding box center [365, 181] width 280 height 9
click at [263, 185] on span "Basic Auth header with your app ID as the username and your app secret as the p…" at bounding box center [365, 181] width 280 height 9
drag, startPoint x: 303, startPoint y: 180, endPoint x: 311, endPoint y: 181, distance: 9.0
click at [311, 181] on span "Basic Auth header with your app ID as the username and your app secret as the p…" at bounding box center [365, 181] width 280 height 9
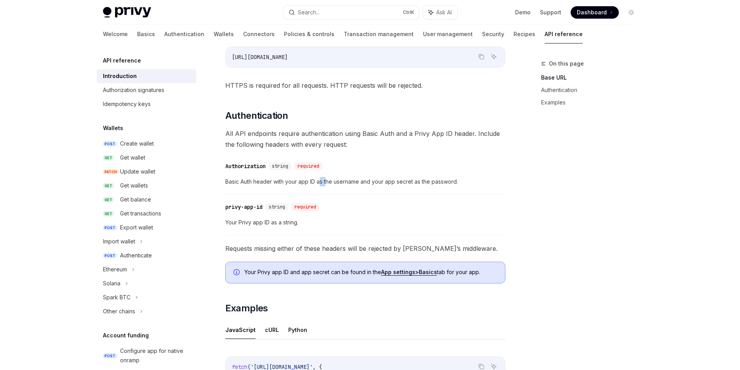
drag, startPoint x: 320, startPoint y: 181, endPoint x: 330, endPoint y: 181, distance: 9.3
click at [330, 181] on span "Basic Auth header with your app ID as the username and your app secret as the p…" at bounding box center [365, 181] width 280 height 9
drag, startPoint x: 367, startPoint y: 184, endPoint x: 398, endPoint y: 184, distance: 30.3
click at [398, 184] on span "Basic Auth header with your app ID as the username and your app secret as the p…" at bounding box center [365, 181] width 280 height 9
drag, startPoint x: 411, startPoint y: 183, endPoint x: 451, endPoint y: 186, distance: 39.8
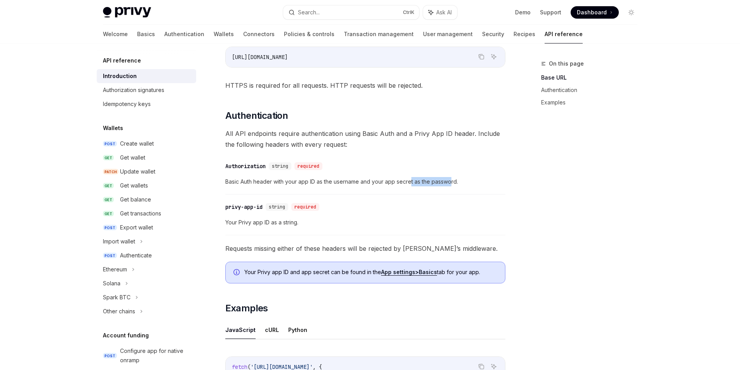
click at [451, 186] on div "​ Authorization string required Basic Auth header with your app ID as the usern…" at bounding box center [365, 176] width 280 height 37
drag, startPoint x: 243, startPoint y: 226, endPoint x: 252, endPoint y: 226, distance: 8.5
click at [251, 226] on span "Your Privy app ID as a string." at bounding box center [365, 222] width 280 height 9
drag, startPoint x: 275, startPoint y: 223, endPoint x: 291, endPoint y: 222, distance: 16.0
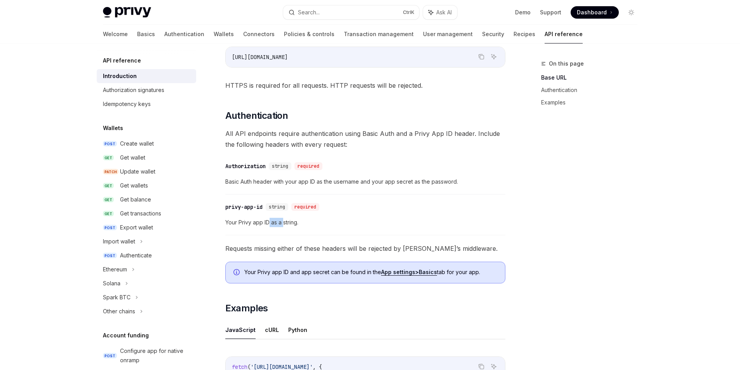
click at [285, 223] on span "Your Privy app ID as a string." at bounding box center [365, 222] width 280 height 9
click at [299, 223] on span "Your Privy app ID as a string." at bounding box center [365, 222] width 280 height 9
click at [305, 223] on span "Your Privy app ID as a string." at bounding box center [365, 222] width 280 height 9
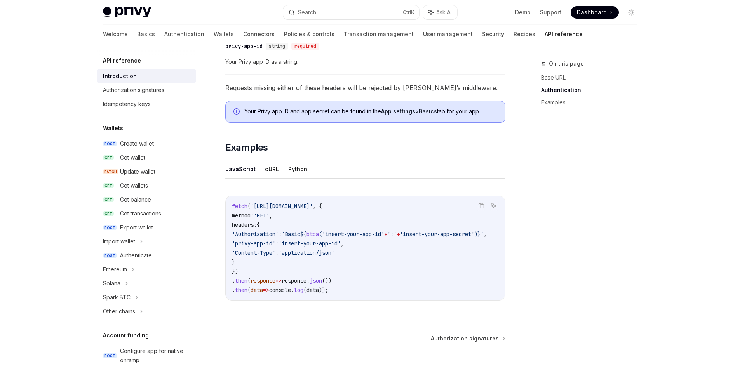
scroll to position [427, 0]
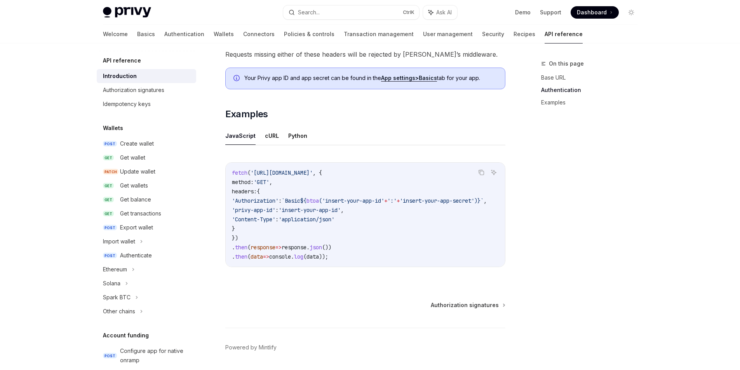
drag, startPoint x: 374, startPoint y: 265, endPoint x: 401, endPoint y: 270, distance: 27.5
click at [401, 267] on div "fetch ( 'https://api.privy.io/v1/wallets' , { method: 'GET' , headers: { 'Autho…" at bounding box center [365, 215] width 279 height 104
click at [266, 138] on button "cURL" at bounding box center [272, 136] width 14 height 18
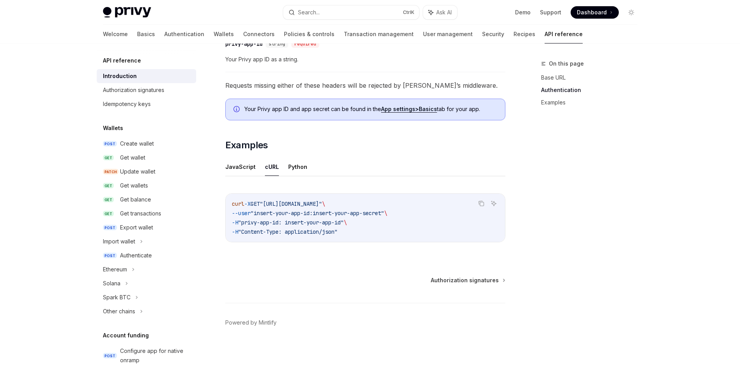
scroll to position [396, 0]
click at [300, 164] on button "Python" at bounding box center [297, 167] width 19 height 18
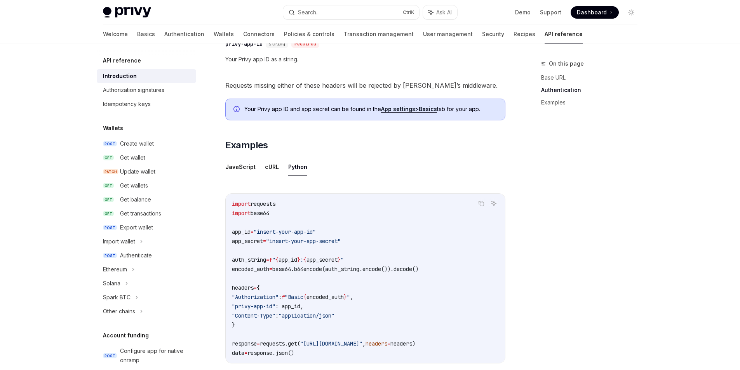
drag, startPoint x: 356, startPoint y: 240, endPoint x: 233, endPoint y: 242, distance: 123.1
click at [233, 242] on code "import requests import base64 app_id = "insert-your-app-id" app_secret = "inser…" at bounding box center [365, 278] width 267 height 158
click at [288, 245] on code "import requests import base64 app_id = "insert-your-app-id" app_secret = "inser…" at bounding box center [365, 278] width 267 height 158
click at [275, 166] on button "cURL" at bounding box center [272, 167] width 14 height 18
type textarea "*"
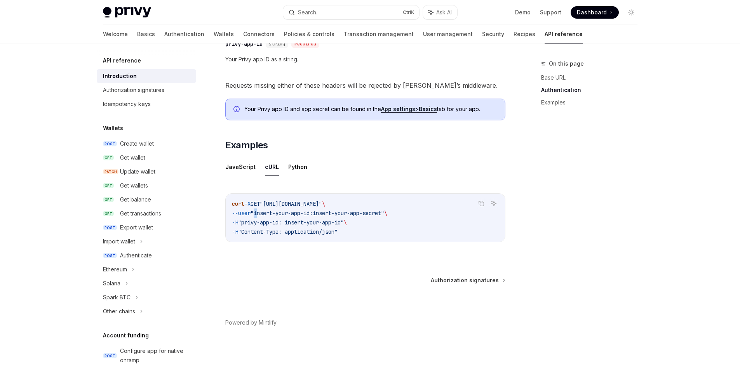
click at [264, 215] on span ""insert-your-app-id:insert-your-app-secret"" at bounding box center [318, 213] width 134 height 7
click at [268, 214] on span ""insert-your-app-id:insert-your-app-secret"" at bounding box center [318, 213] width 134 height 7
